Goal: Task Accomplishment & Management: Use online tool/utility

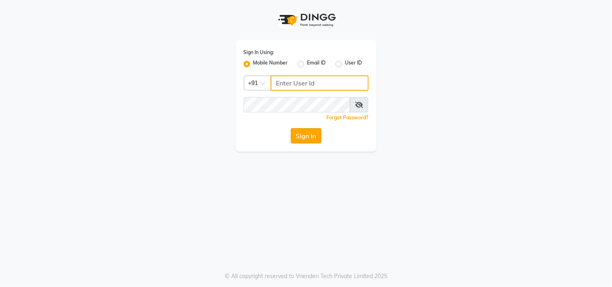
type input "9711156767"
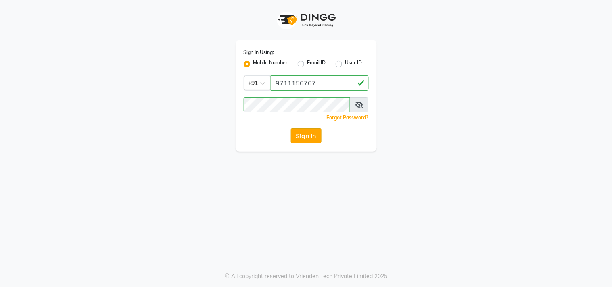
click at [317, 136] on button "Sign In" at bounding box center [306, 135] width 31 height 15
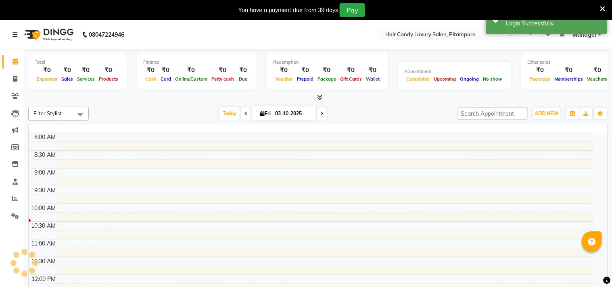
select select "en"
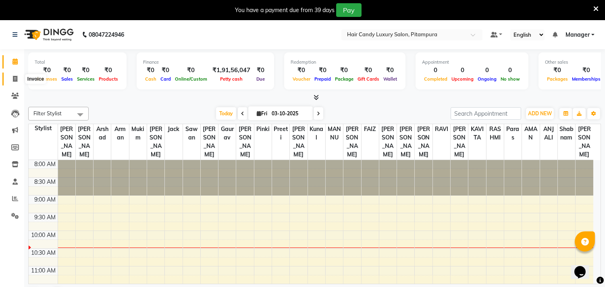
drag, startPoint x: 17, startPoint y: 79, endPoint x: 42, endPoint y: 0, distance: 83.3
click at [17, 79] on span at bounding box center [15, 79] width 14 height 9
select select "service"
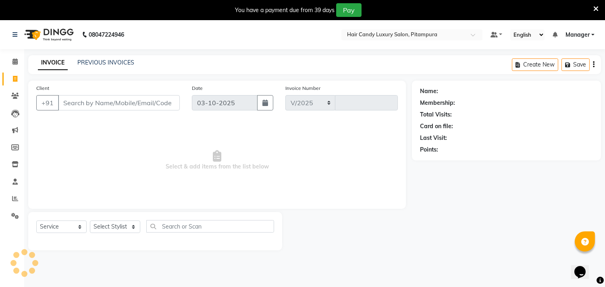
select select "4720"
type input "7066"
